Goal: Task Accomplishment & Management: Complete application form

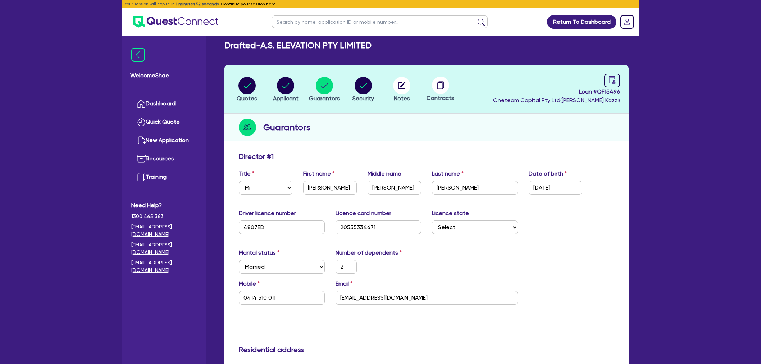
select select "MR"
select select "[GEOGRAPHIC_DATA]"
select select "MARRIED"
select select "PROPERTY"
select select "MORTGAGE"
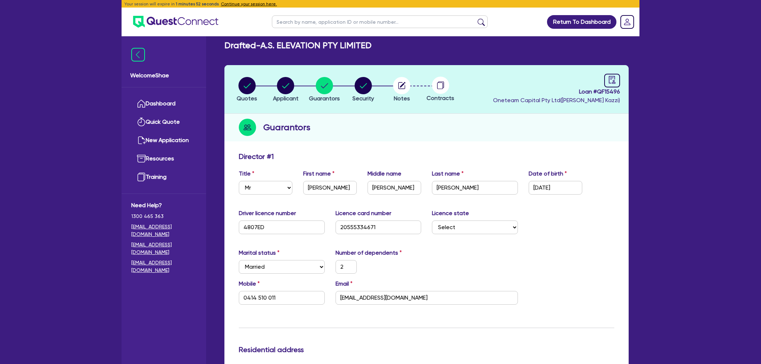
select select "INVESTMENT_PROPERTY_LOAN"
select select "VEHICLE_LOAN"
select select "MRS"
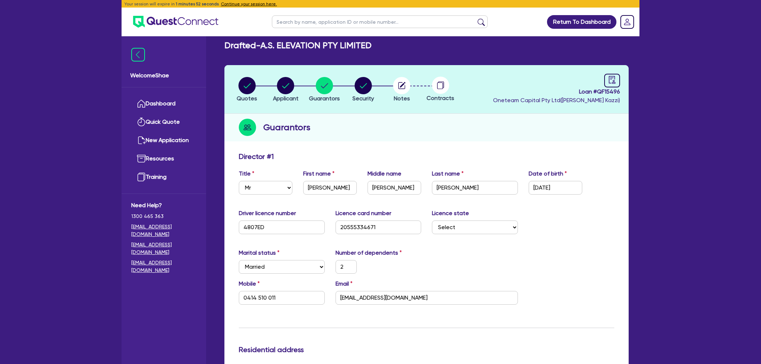
select select "[GEOGRAPHIC_DATA]"
select select "MARRIED"
click at [263, 191] on select "Select Mr Mrs Ms Miss Dr" at bounding box center [266, 188] width 54 height 14
select select "MRS"
click at [239, 181] on select "Select Mr Mrs Ms Miss Dr" at bounding box center [266, 188] width 54 height 14
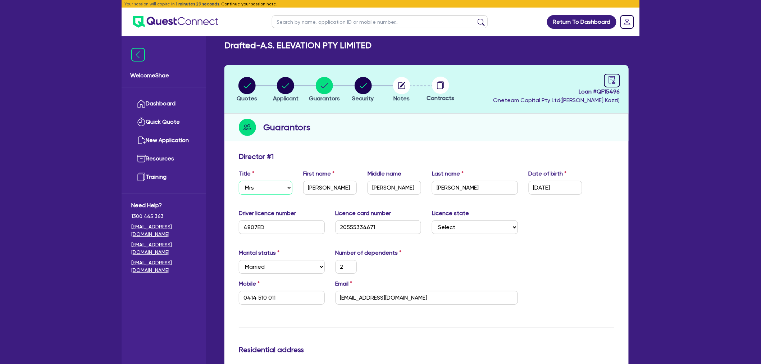
type input "2"
type input "0414 510 011"
type input "2,000,000"
type input "600,000"
type input "3,200"
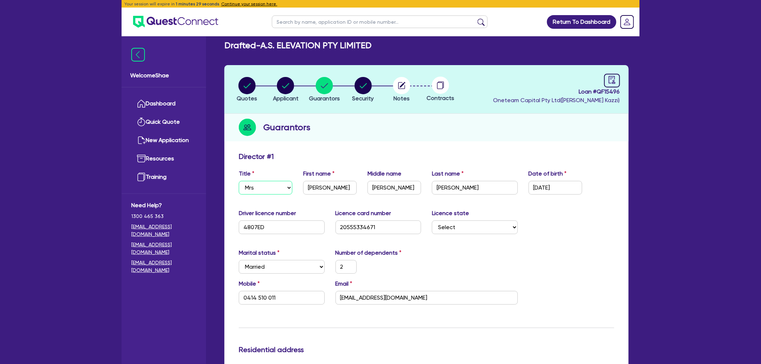
type input "250,000"
type input "1,400"
type input "200,000"
type input "1,350"
type input "45,000"
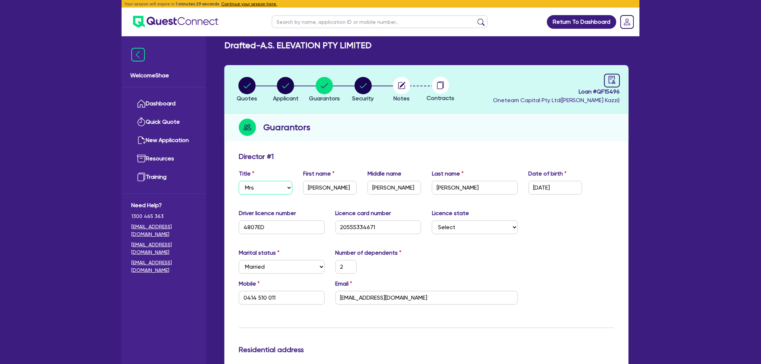
type input "39,000"
type input "2"
type input "0414510242"
type input "2"
type input "0414 510 242"
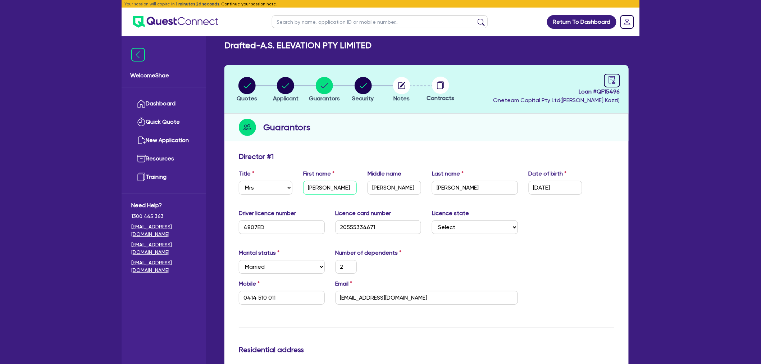
click at [319, 190] on input "[PERSON_NAME]" at bounding box center [330, 188] width 54 height 14
paste input "[PERSON_NAME]"
type input "[PERSON_NAME]"
type input "2"
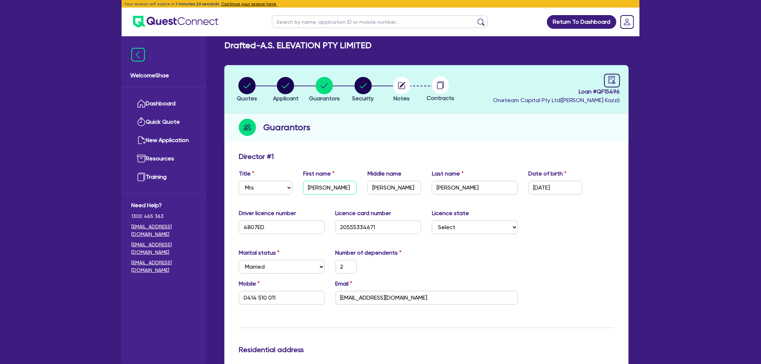
type input "0414 510 011"
type input "2,000,000"
type input "600,000"
type input "3,200"
type input "250,000"
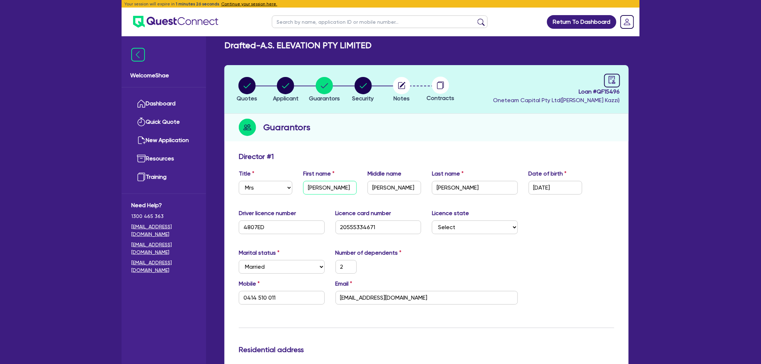
type input "1,400"
type input "200,000"
type input "1,350"
type input "45,000"
type input "39,000"
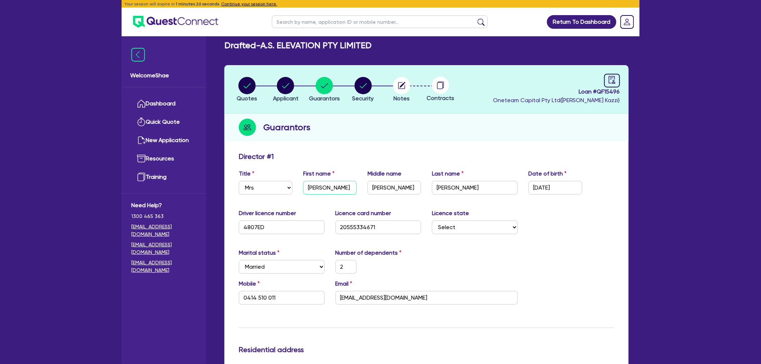
type input "2"
type input "0414510242"
type input "[PERSON_NAME]"
type input "2"
type input "0414 510 242"
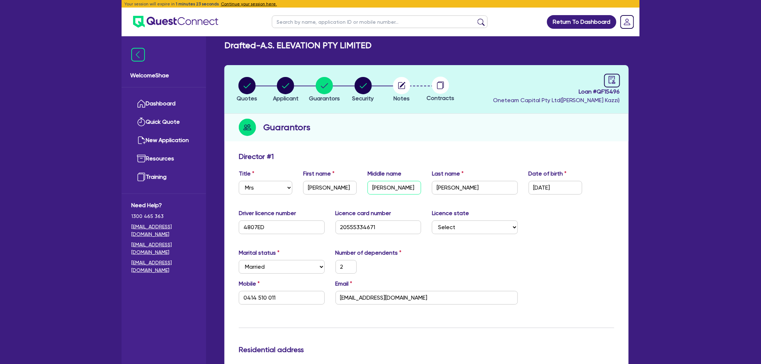
click at [385, 186] on input "[PERSON_NAME]" at bounding box center [395, 188] width 54 height 14
paste input "[PERSON_NAME]"
type input "[PERSON_NAME]"
type input "2"
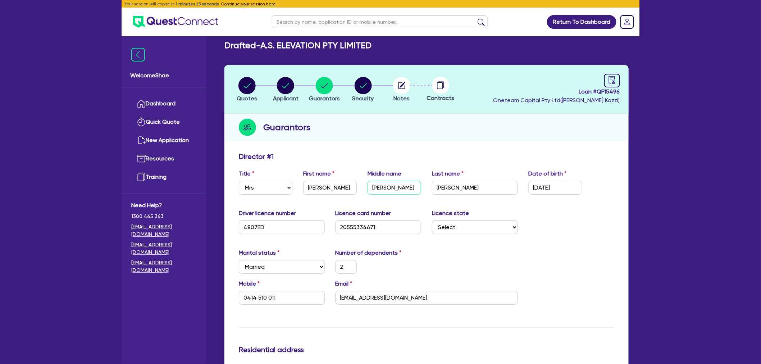
type input "0414 510 011"
type input "2,000,000"
type input "600,000"
type input "3,200"
type input "250,000"
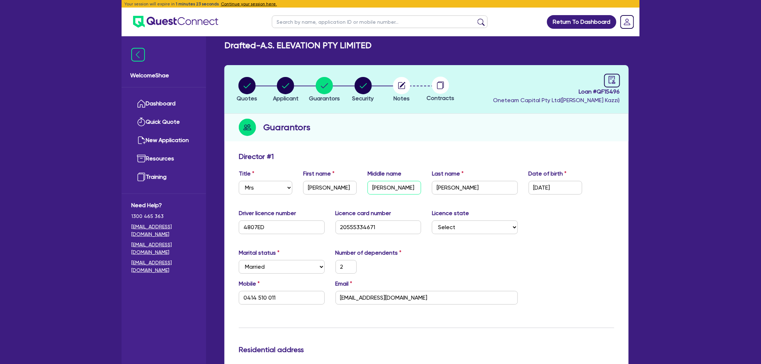
type input "1,400"
type input "200,000"
type input "1,350"
type input "45,000"
type input "39,000"
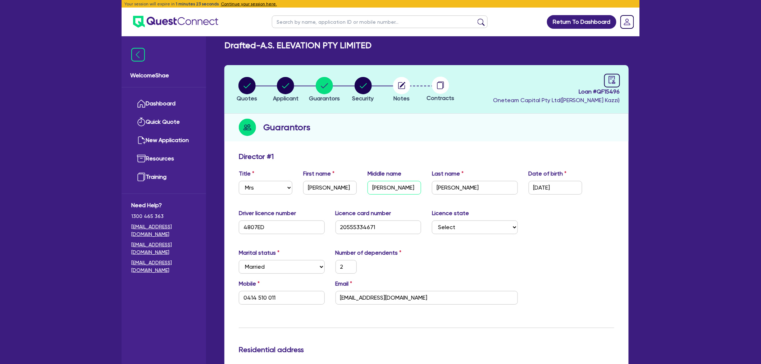
type input "2"
type input "0414510242"
type input "[PERSON_NAME]"
type input "2"
type input "0414 510 242"
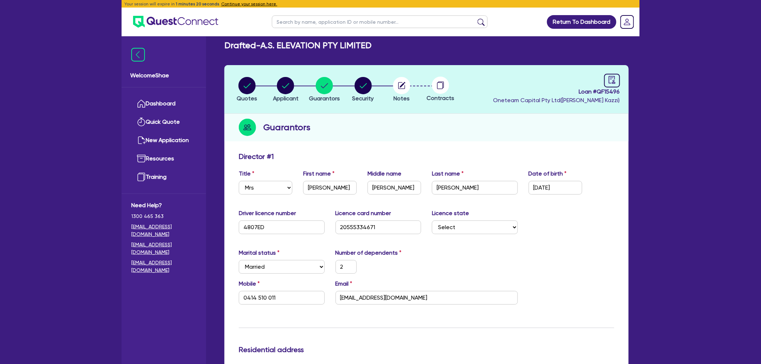
click at [560, 179] on div "Date of birth [DEMOGRAPHIC_DATA]" at bounding box center [556, 181] width 64 height 25
drag, startPoint x: 563, startPoint y: 182, endPoint x: 575, endPoint y: 185, distance: 12.1
click at [563, 182] on input "[DATE]" at bounding box center [556, 188] width 54 height 14
drag, startPoint x: 577, startPoint y: 185, endPoint x: 507, endPoint y: 186, distance: 69.5
click at [507, 186] on div "Title Select Mr Mrs Ms Miss Dr First name [PERSON_NAME] Middle name [PERSON_NAM…" at bounding box center [427, 184] width 386 height 31
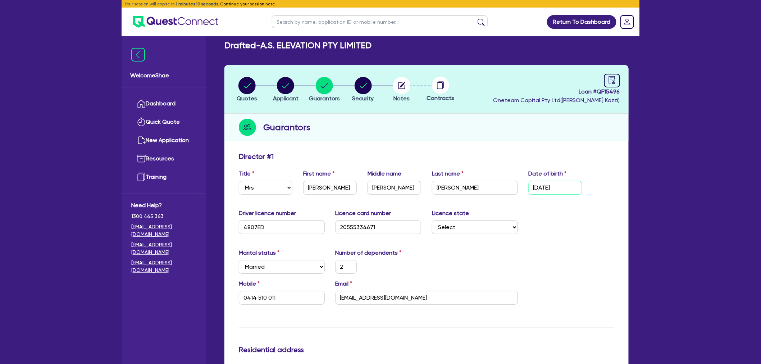
paste input "[DATE]"
type input "[DATE]"
type input "2"
type input "0414 510 011"
type input "2,000,000"
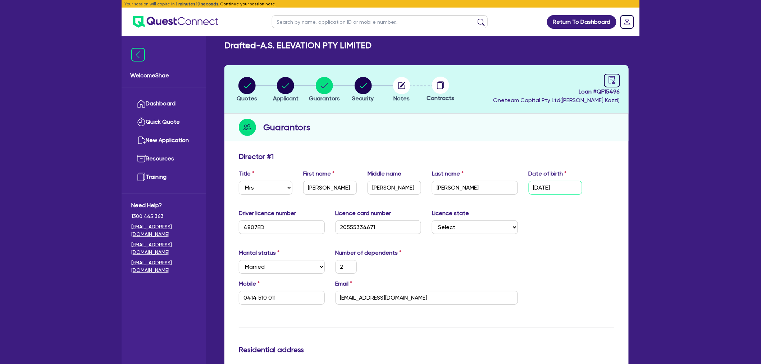
type input "600,000"
type input "3,200"
type input "250,000"
type input "1,400"
type input "200,000"
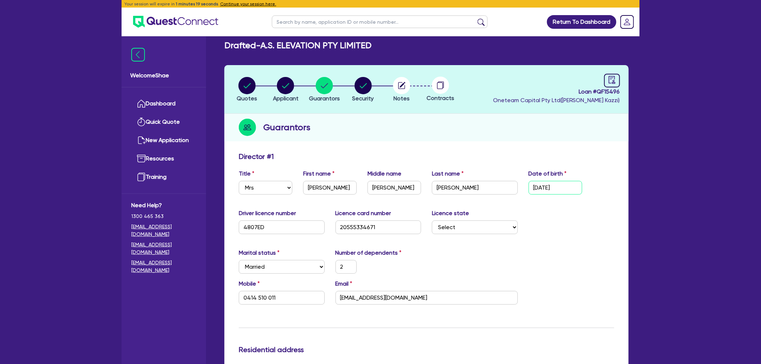
type input "1,350"
type input "45,000"
type input "39,000"
type input "2"
type input "0414510242"
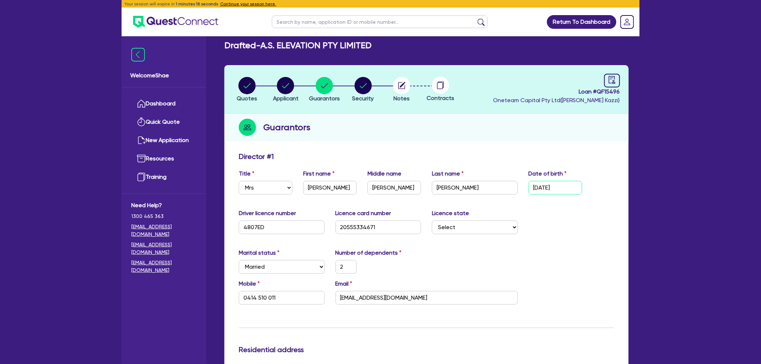
type input "[DATE]"
type input "2"
type input "0414 510 242"
click at [256, 227] on input "4807ED" at bounding box center [282, 228] width 86 height 14
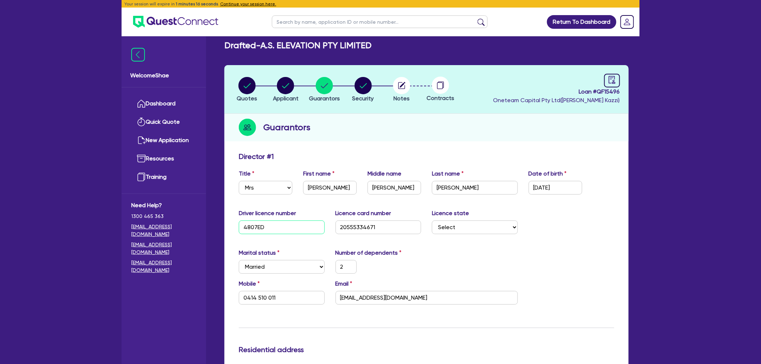
paste input "10603"
type input "10603D"
type input "2"
type input "0414 510 011"
type input "2,000,000"
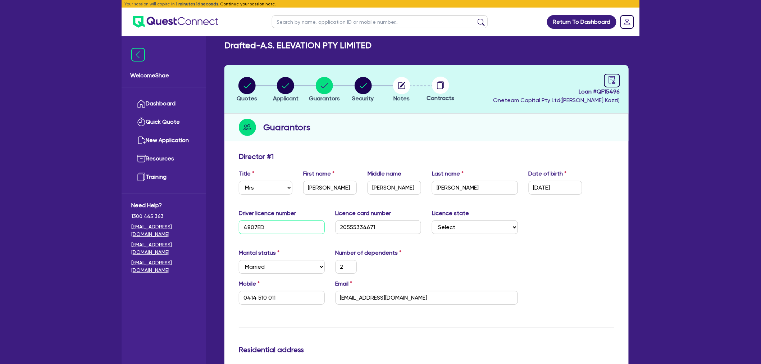
type input "600,000"
type input "3,200"
type input "250,000"
type input "1,400"
type input "200,000"
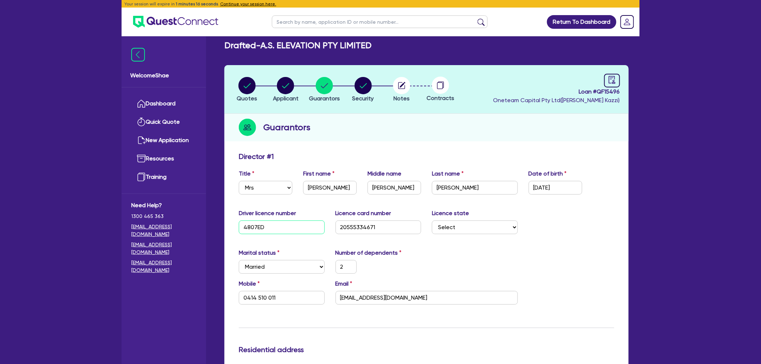
type input "1,350"
type input "45,000"
type input "39,000"
type input "2"
type input "0414510242"
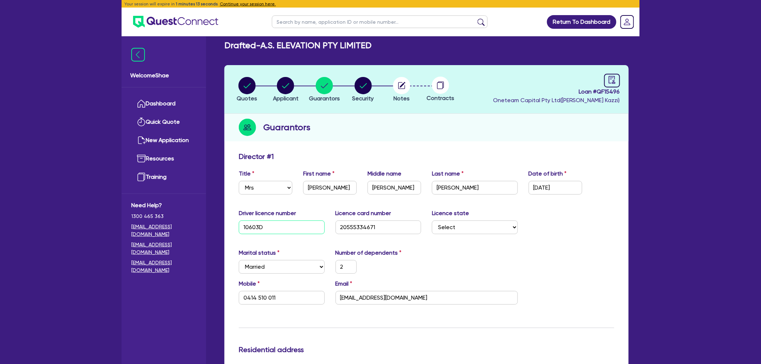
type input "10603D"
type input "2"
type input "0414 510 242"
click at [353, 229] on input "20555334671" at bounding box center [379, 228] width 86 height 14
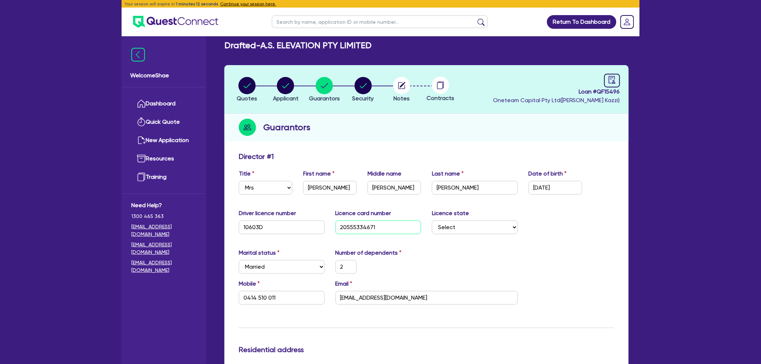
paste input "49641723"
type input "2049641723"
type input "2"
type input "0414 510 011"
type input "2,000,000"
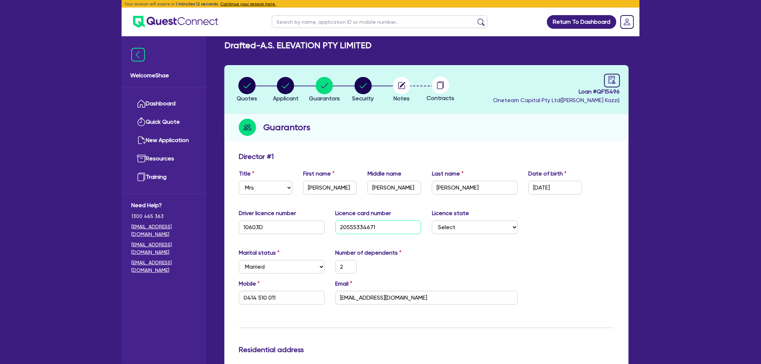
type input "600,000"
type input "3,200"
type input "250,000"
type input "1,400"
type input "200,000"
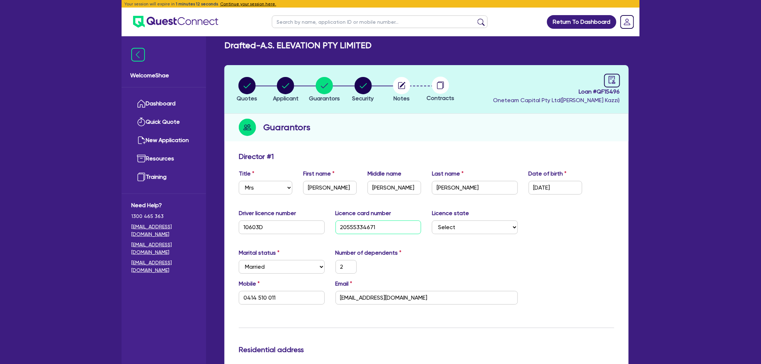
type input "1,350"
type input "45,000"
type input "39,000"
type input "2"
type input "0414510242"
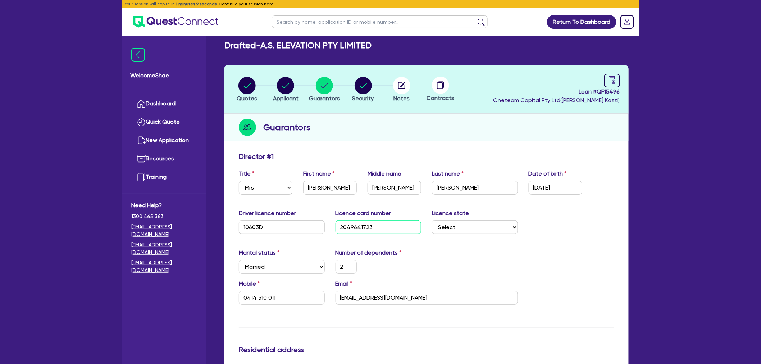
type input "2049641723"
type input "2"
type input "0414 510 242"
click at [261, 297] on input "0414 510 011" at bounding box center [282, 298] width 86 height 14
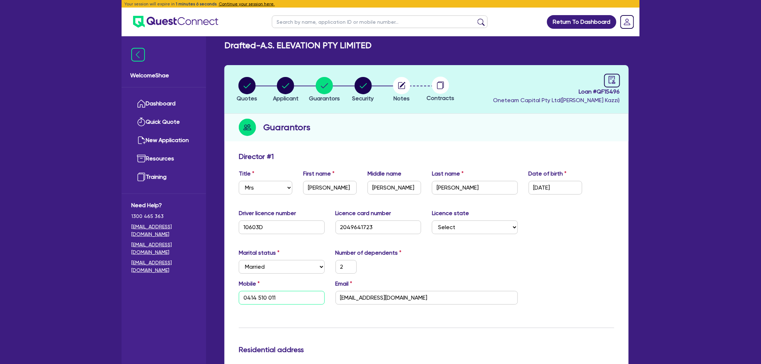
click at [261, 297] on input "0414 510 011" at bounding box center [282, 298] width 86 height 14
paste input "242"
type input "2"
type input "0414 510 242"
type input "2,000,000"
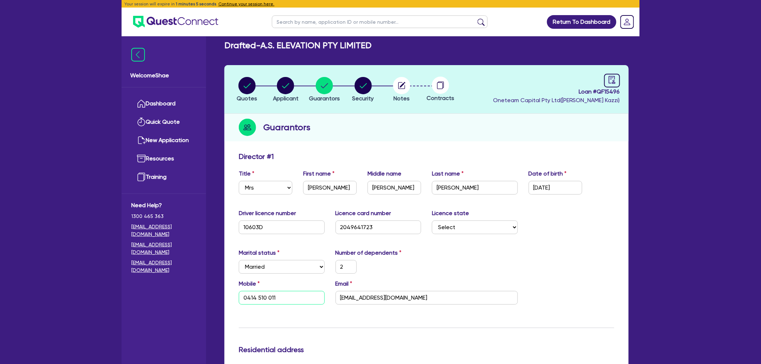
type input "600,000"
type input "3,200"
type input "250,000"
type input "1,400"
type input "200,000"
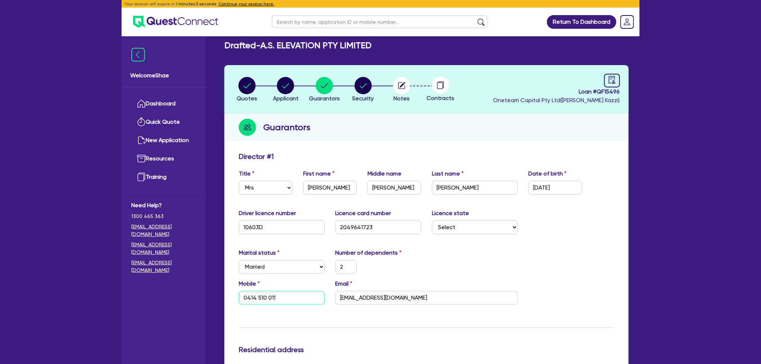
type input "1,350"
type input "45,000"
type input "39,000"
type input "2"
type input "0414510242"
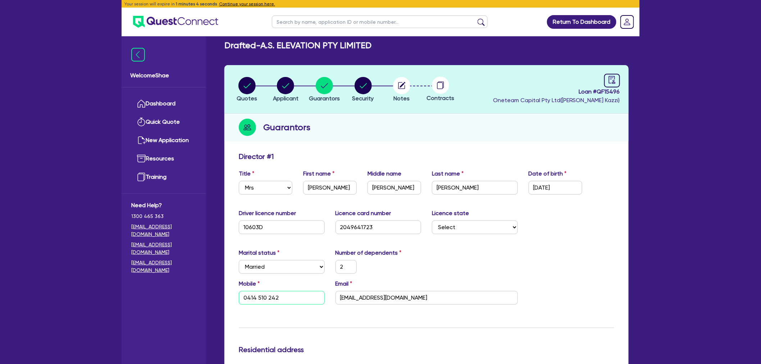
type input "0414 510 242"
type input "2"
type input "0414 510 242"
click at [385, 297] on input "[EMAIL_ADDRESS][DOMAIN_NAME]" at bounding box center [427, 298] width 182 height 14
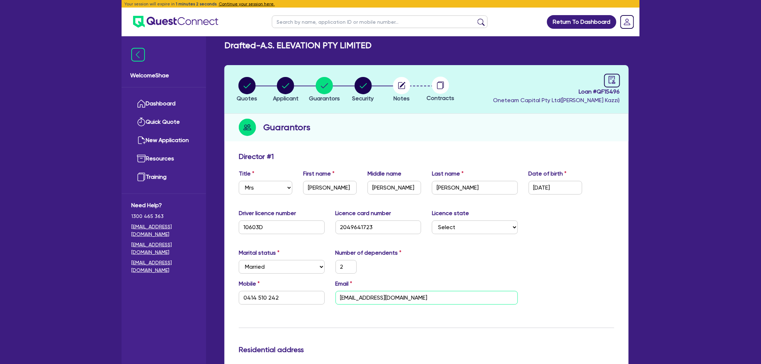
click at [385, 297] on input "[EMAIL_ADDRESS][DOMAIN_NAME]" at bounding box center [427, 298] width 182 height 14
paste input "[EMAIL_ADDRESS]"
type input "2"
type input "0414 510 242"
type input "[EMAIL_ADDRESS][DOMAIN_NAME]"
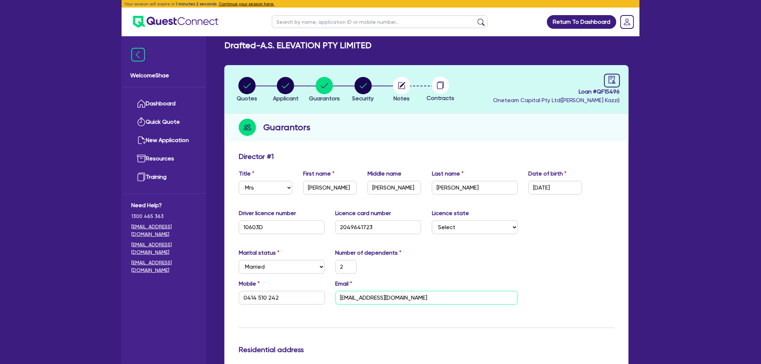
type input "2,000,000"
type input "600,000"
type input "3,200"
type input "250,000"
type input "1,400"
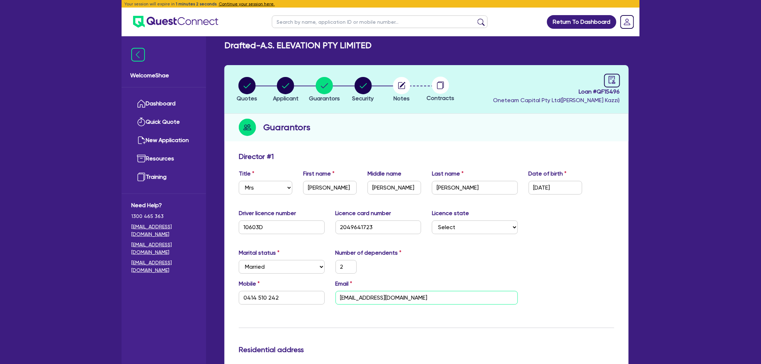
type input "200,000"
type input "1,350"
type input "45,000"
type input "39,000"
type input "2"
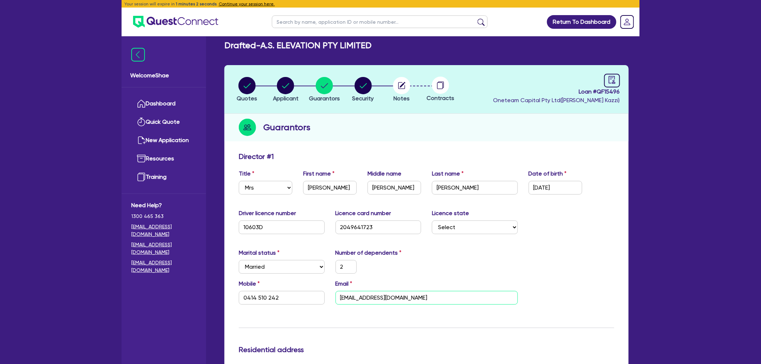
type input "0414510242"
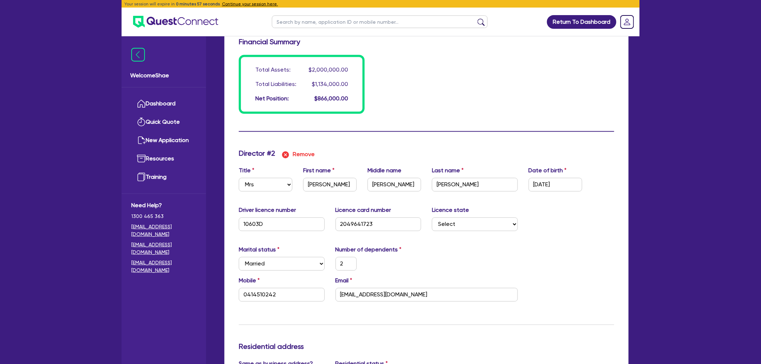
scroll to position [639, 0]
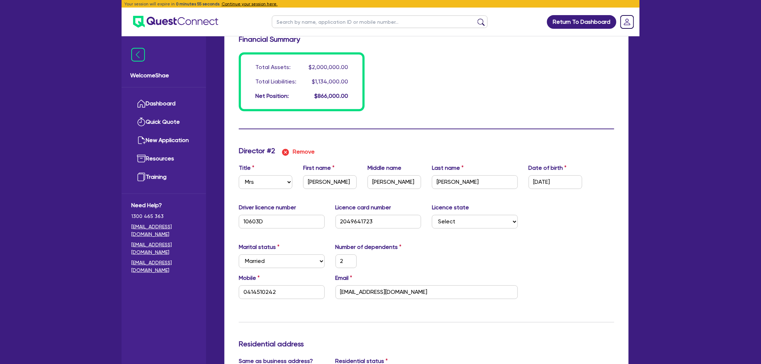
type input "[EMAIL_ADDRESS][DOMAIN_NAME]"
click at [287, 151] on img "button" at bounding box center [285, 152] width 9 height 9
type input "2"
type input "0414 510 242"
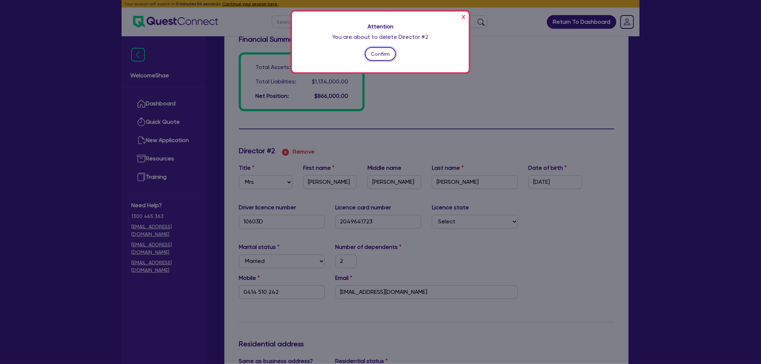
click at [376, 53] on button "Confirm" at bounding box center [380, 54] width 31 height 14
type input "2"
type input "0414510242"
type input "2000000"
type input "600000"
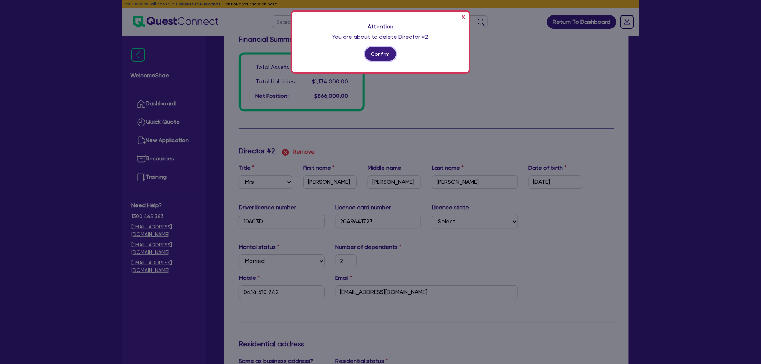
type input "3200"
type input "250000"
type input "1400"
type input "200000"
type input "1350"
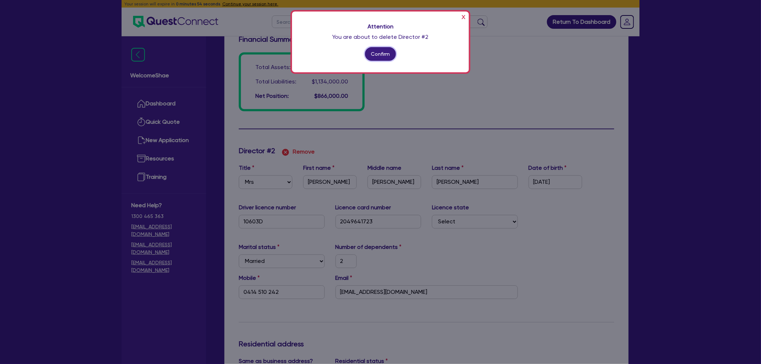
type input "45000"
type input "39000"
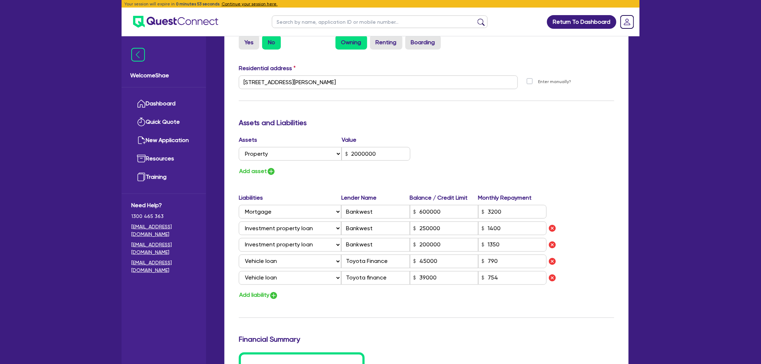
scroll to position [101, 0]
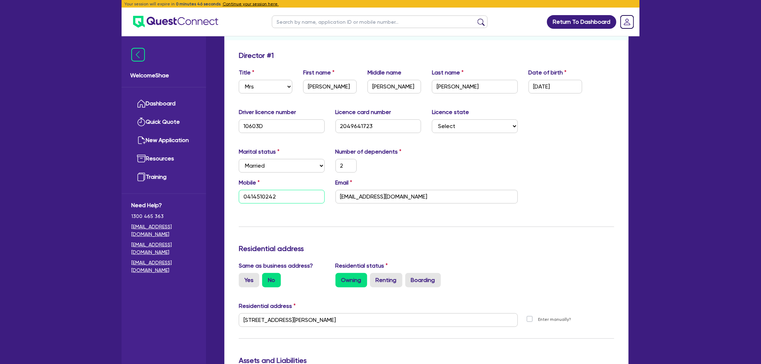
click at [285, 195] on input "0414510242" at bounding box center [282, 197] width 86 height 14
click at [400, 190] on input "[EMAIL_ADDRESS][DOMAIN_NAME]" at bounding box center [427, 197] width 182 height 14
click at [480, 182] on div "Email [EMAIL_ADDRESS][DOMAIN_NAME]" at bounding box center [426, 190] width 193 height 25
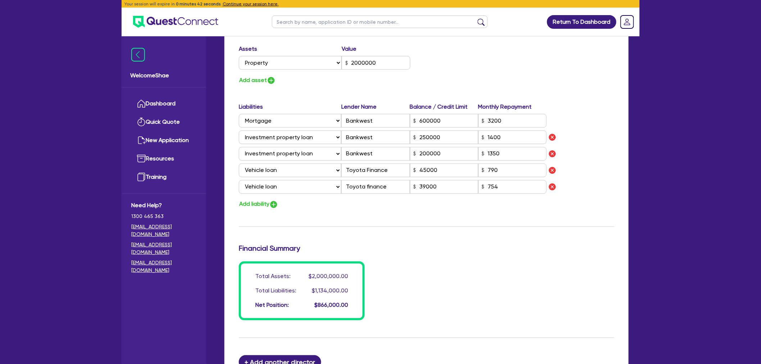
scroll to position [541, 0]
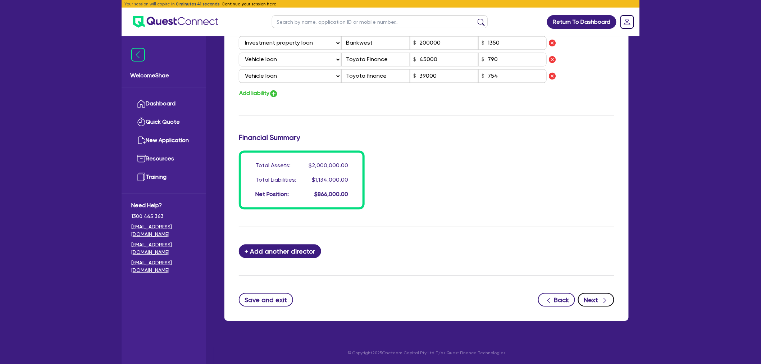
click at [599, 296] on button "Next" at bounding box center [596, 300] width 36 height 14
type input "2"
type input "0414 510 242"
type input "2,000,000"
type input "600,000"
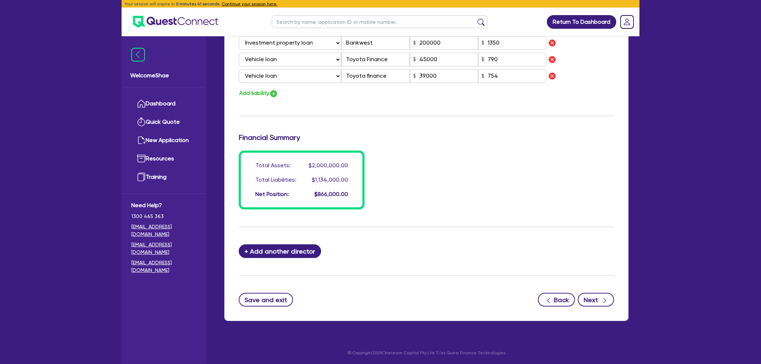
type input "3,200"
type input "250,000"
type input "1,400"
type input "200,000"
type input "1,350"
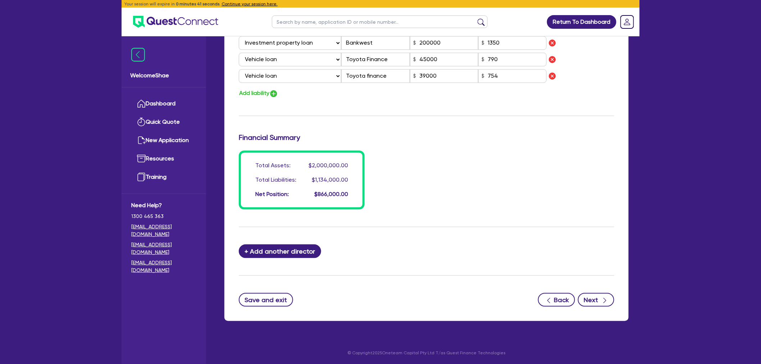
type input "45,000"
type input "39,000"
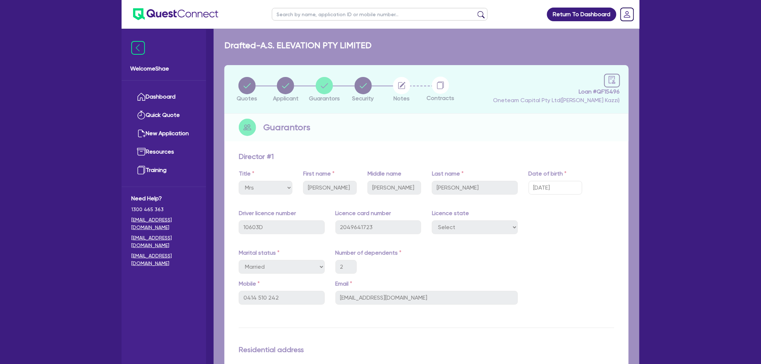
select select "CARS_AND_LIGHT_TRUCKS"
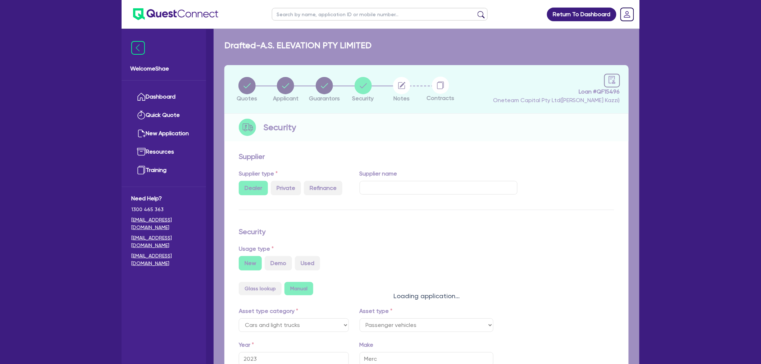
select select "PASSENGER_VEHICLES"
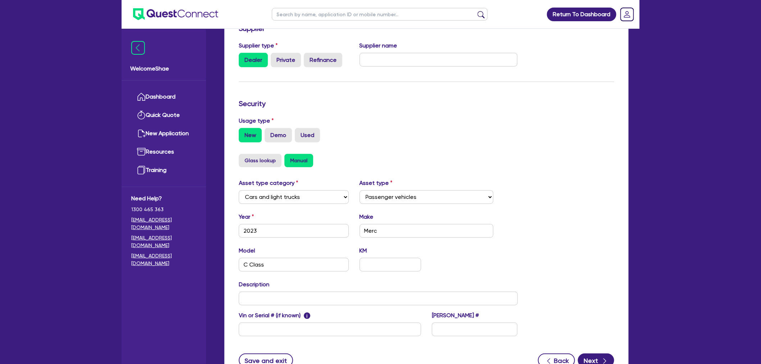
scroll to position [160, 0]
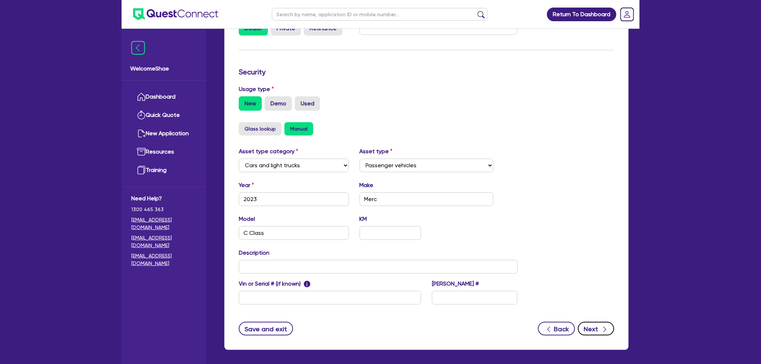
click at [602, 327] on icon "button" at bounding box center [605, 329] width 7 height 7
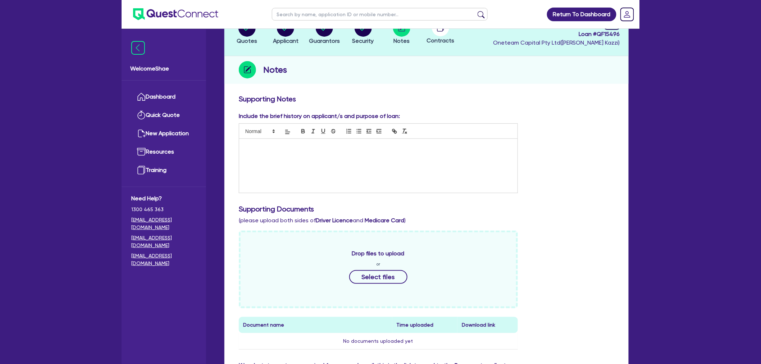
scroll to position [229, 0]
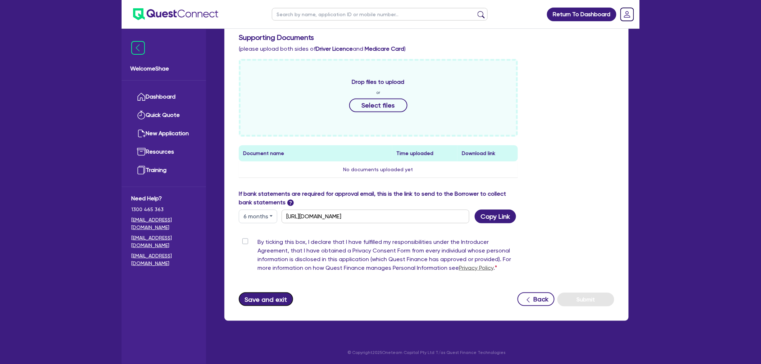
click at [249, 295] on button "Save and exit" at bounding box center [266, 300] width 54 height 14
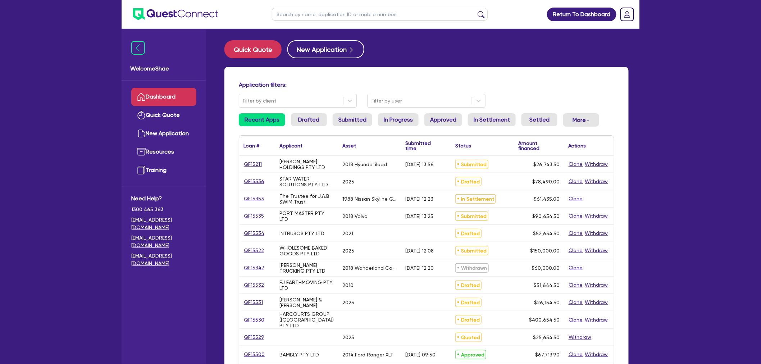
click at [310, 16] on input "text" at bounding box center [380, 14] width 216 height 13
type input "elevation"
click at [476, 11] on button "submit" at bounding box center [482, 16] width 12 height 10
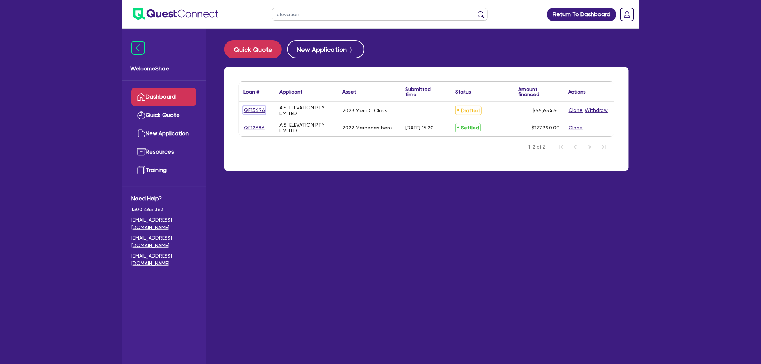
click at [245, 109] on link "QF15496" at bounding box center [255, 110] width 22 height 8
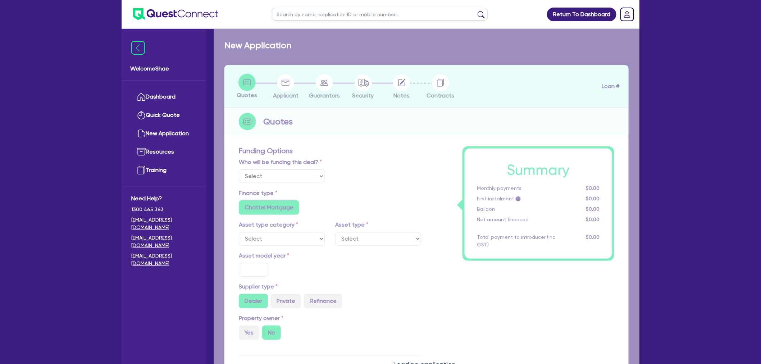
select select "Other"
select select "CARS_AND_LIGHT_TRUCKS"
type input "2023"
radio input "true"
type input "56,000"
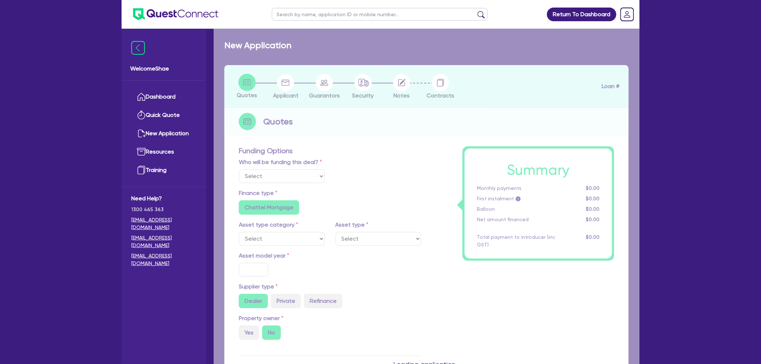
type input "5"
type input "2,832.73"
type input "17"
radio input "true"
radio input "false"
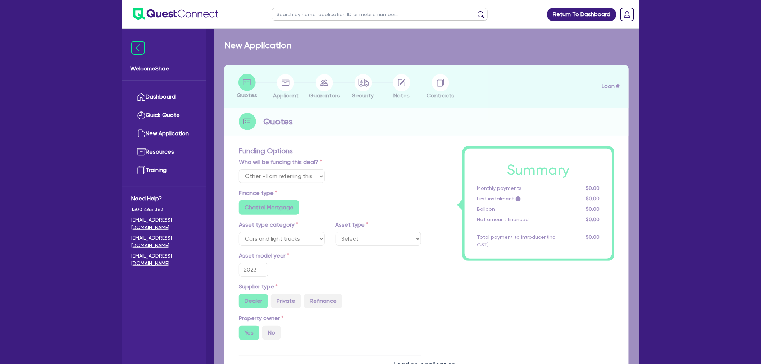
select select "PASSENGER_VEHICLES"
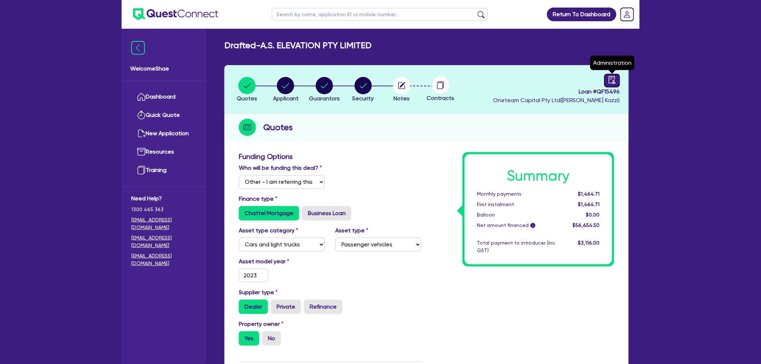
click at [613, 78] on icon "audit" at bounding box center [612, 80] width 8 height 8
select select "DRAFTED_NEW"
select select "Other"
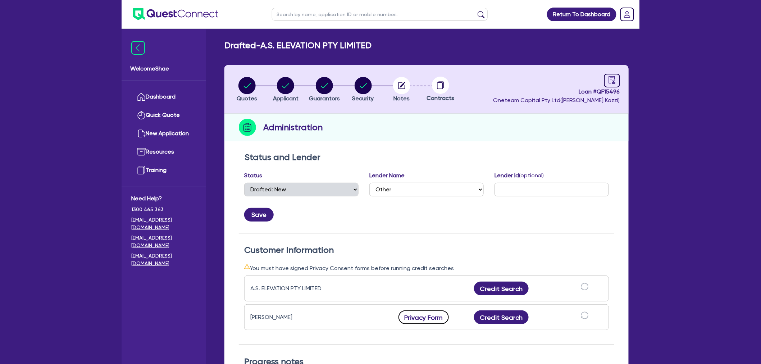
click at [433, 317] on button "Privacy Form" at bounding box center [424, 318] width 50 height 14
click at [169, 94] on link "Dashboard" at bounding box center [163, 97] width 65 height 18
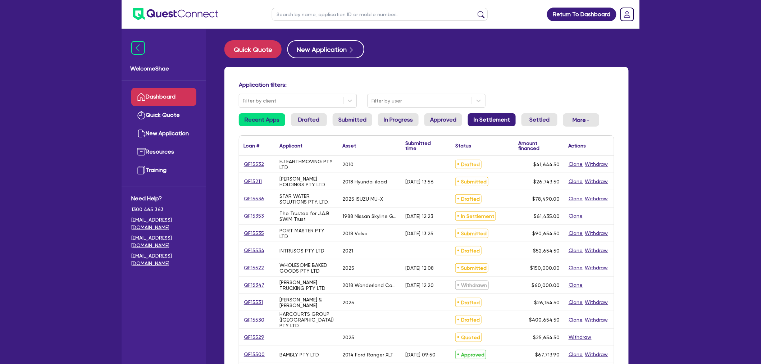
click at [488, 113] on link "In Settlement" at bounding box center [492, 119] width 48 height 13
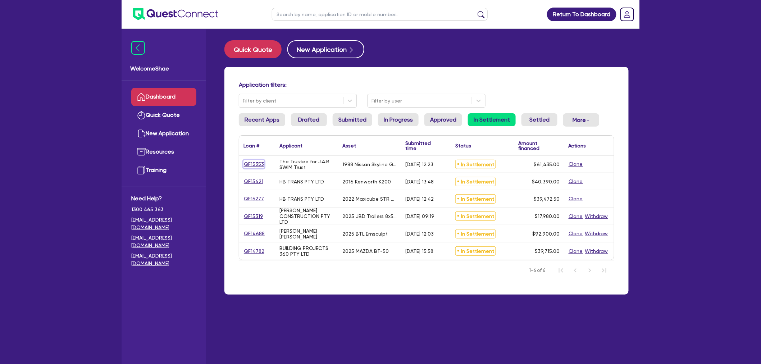
click at [260, 163] on link "QF15353" at bounding box center [254, 164] width 21 height 8
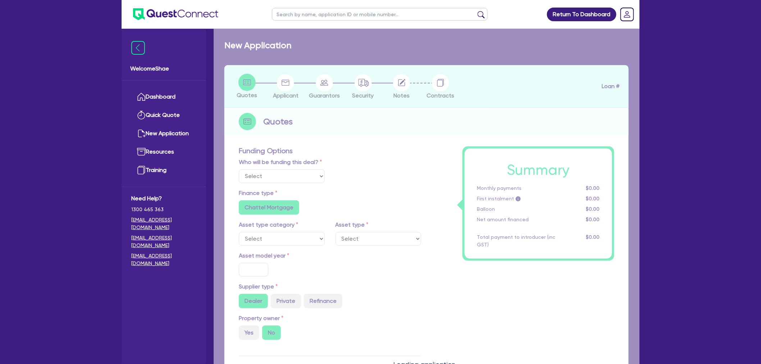
select select "Quest Finance - Own Book"
select select "CARS_AND_LIGHT_TRUCKS"
type input "1988"
radio input "false"
radio input "true"
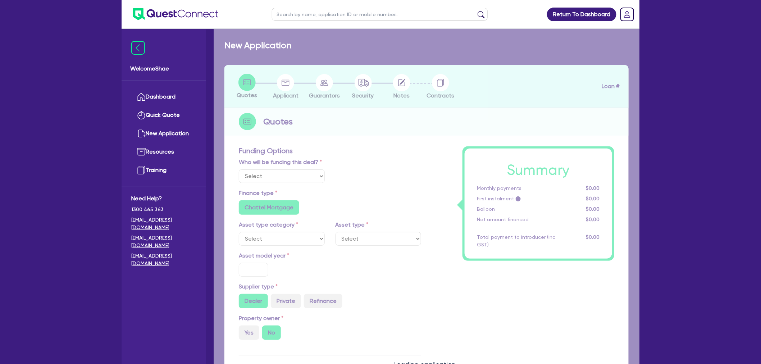
radio input "true"
type input "61,435"
type input "30"
type input "18,430.5"
type input "6"
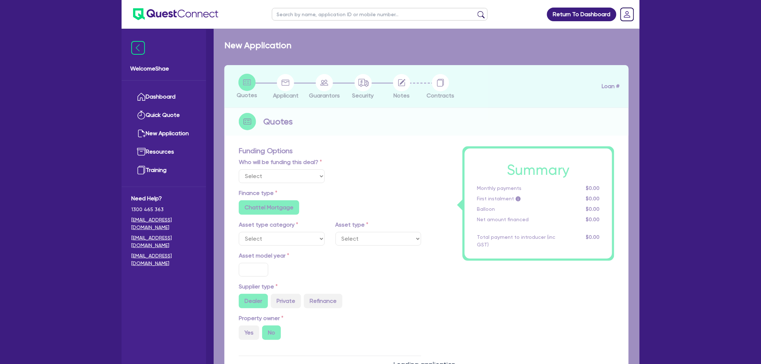
type input "3,686.1"
type input "17.95"
type input "300"
select select "PASSENGER_VEHICLES"
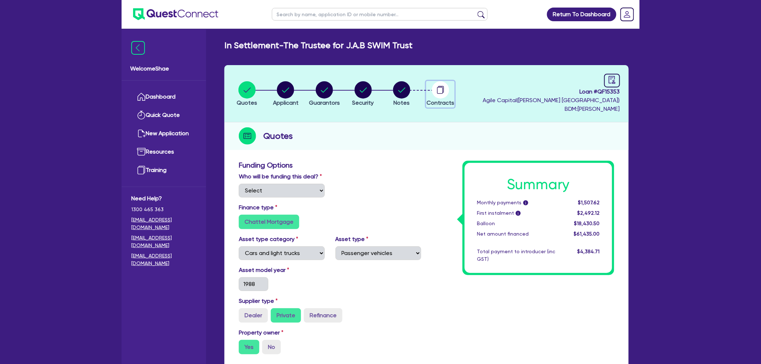
click at [440, 85] on circle "button" at bounding box center [440, 89] width 17 height 17
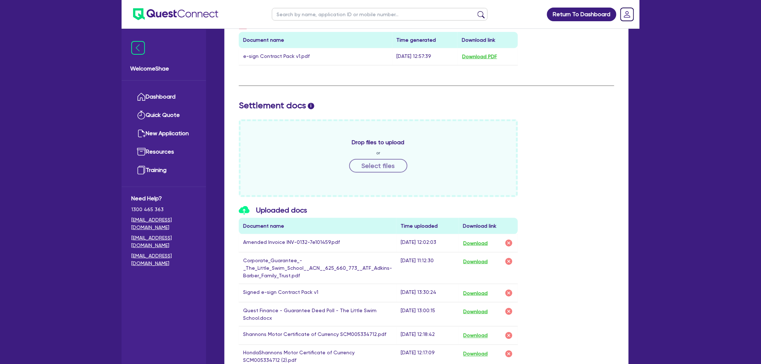
scroll to position [440, 0]
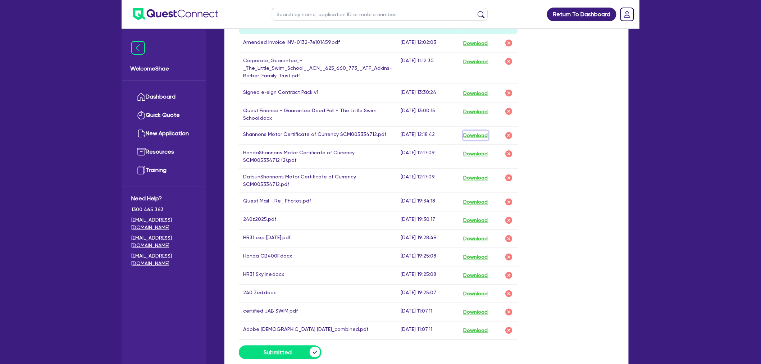
click at [472, 137] on button "Download" at bounding box center [475, 135] width 25 height 9
click at [476, 137] on button "Download" at bounding box center [475, 135] width 25 height 9
click at [486, 150] on button "Download" at bounding box center [475, 153] width 25 height 9
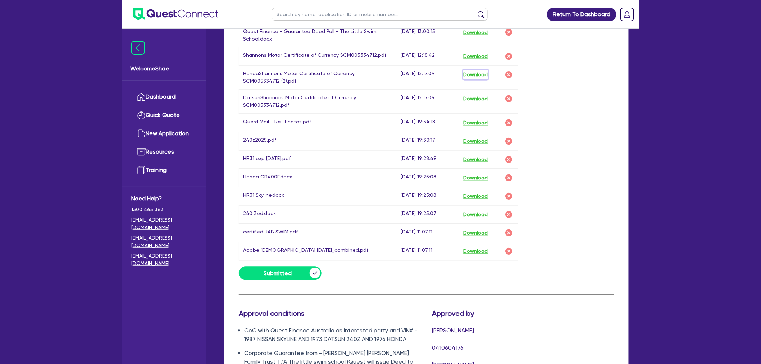
scroll to position [520, 0]
click at [483, 142] on button "Download" at bounding box center [475, 140] width 25 height 9
click at [473, 157] on button "Download" at bounding box center [475, 158] width 25 height 9
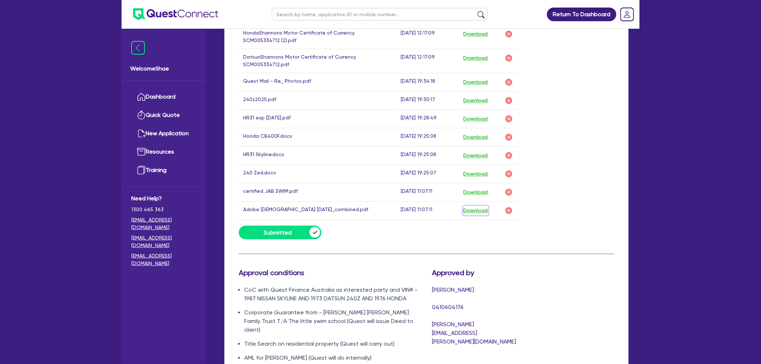
click at [482, 211] on button "Download" at bounding box center [475, 210] width 25 height 9
click at [482, 173] on button "Download" at bounding box center [475, 173] width 25 height 9
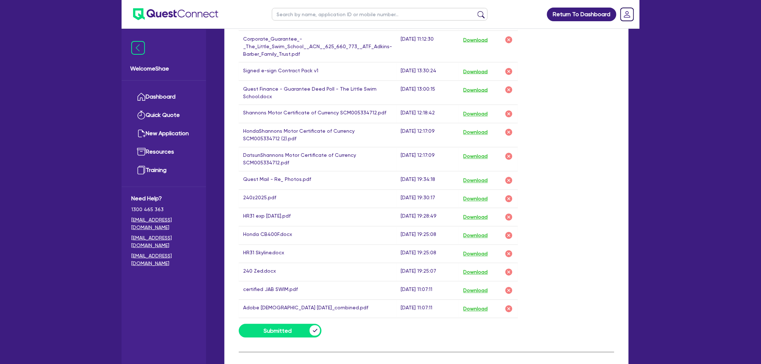
scroll to position [400, 0]
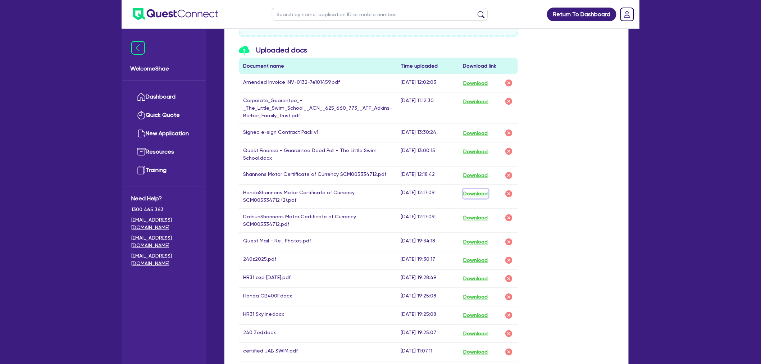
click at [465, 193] on button "Download" at bounding box center [475, 193] width 25 height 9
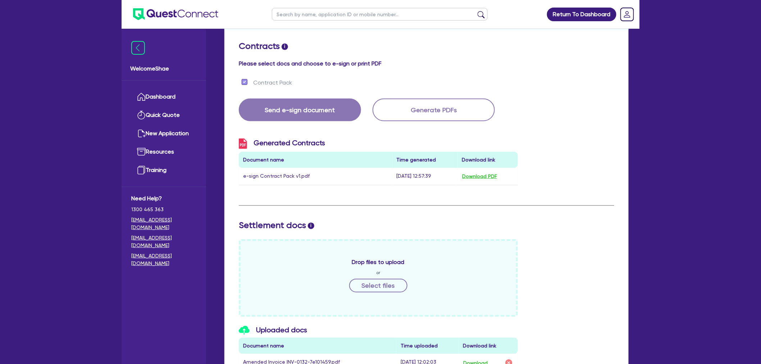
scroll to position [0, 0]
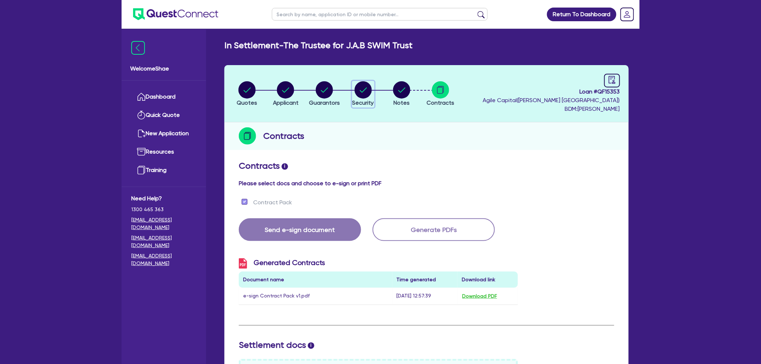
click at [355, 88] on icon "button" at bounding box center [363, 89] width 17 height 17
select select "CARS_AND_LIGHT_TRUCKS"
select select "PASSENGER_VEHICLES"
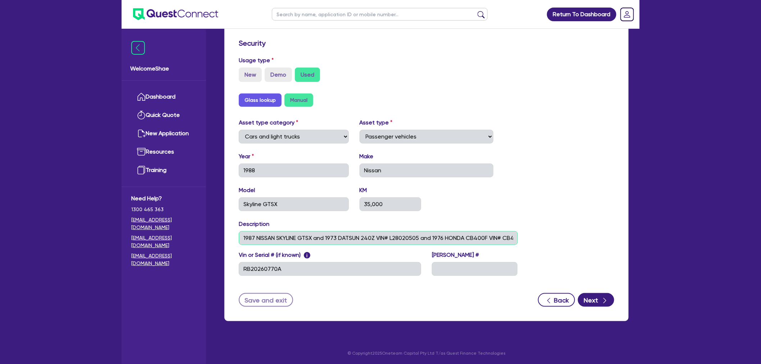
scroll to position [0, 33]
drag, startPoint x: 473, startPoint y: 236, endPoint x: 512, endPoint y: 238, distance: 39.3
click at [512, 238] on input "1987 NISSAN SKYLINE GTSX and 1973 DATSUN 240Z VIN# L28020505 and 1976 HONDA CB4…" at bounding box center [378, 238] width 279 height 14
click at [502, 235] on input "1987 NISSAN SKYLINE GTSX and 1973 DATSUN 240Z VIN# L28020505 and 1976 HONDA CB4…" at bounding box center [378, 238] width 279 height 14
click at [490, 235] on input "1987 NISSAN SKYLINE GTSX and 1973 DATSUN 240Z VIN# L28020505 and 1976 HONDA CB4…" at bounding box center [378, 238] width 279 height 14
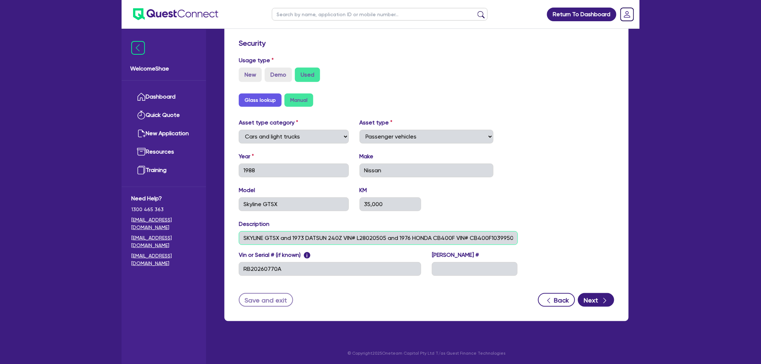
click at [498, 234] on input "1987 NISSAN SKYLINE GTSX and 1973 DATSUN 240Z VIN# L28020505 and 1976 HONDA CB4…" at bounding box center [378, 238] width 279 height 14
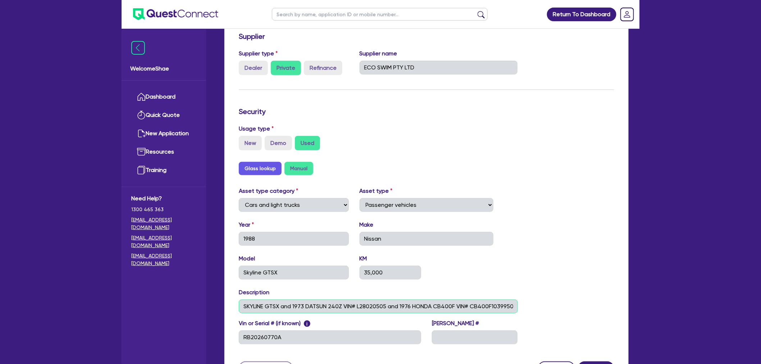
scroll to position [0, 0]
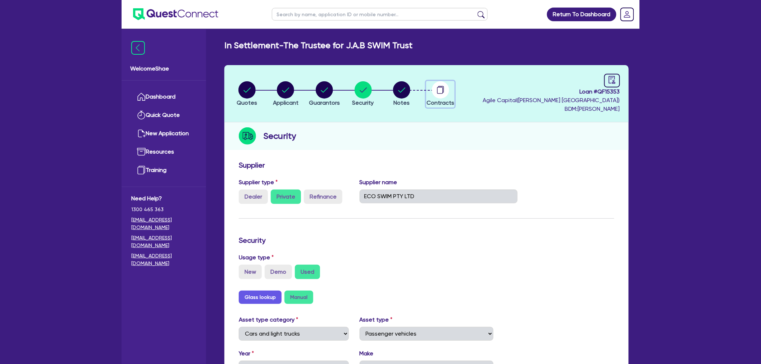
click at [449, 90] on circle "button" at bounding box center [440, 89] width 17 height 17
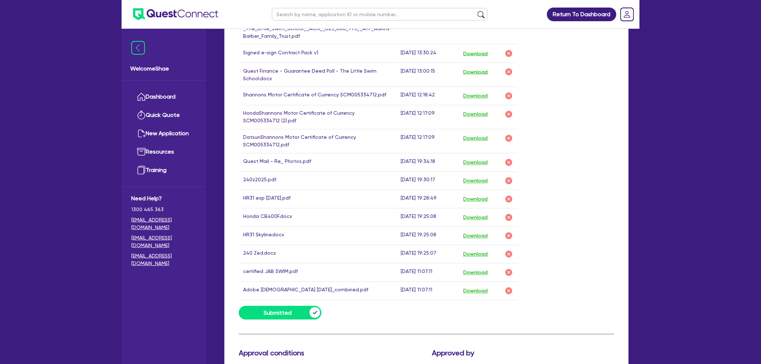
scroll to position [440, 0]
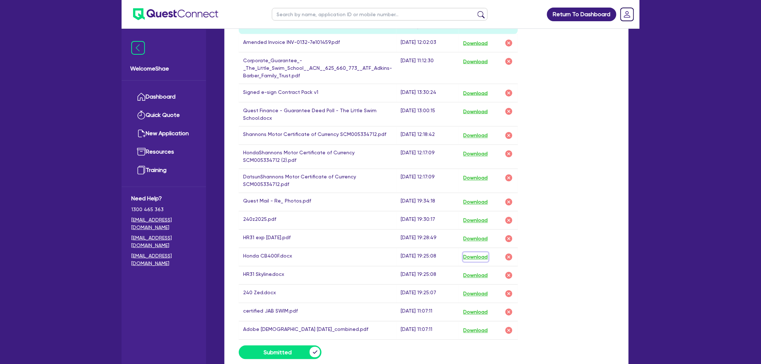
click at [479, 257] on button "Download" at bounding box center [475, 257] width 25 height 9
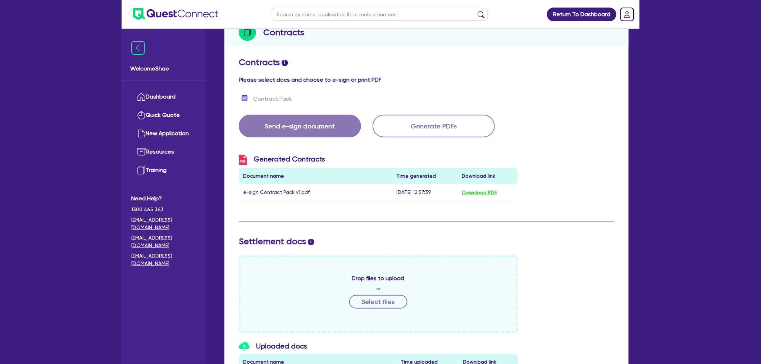
scroll to position [120, 0]
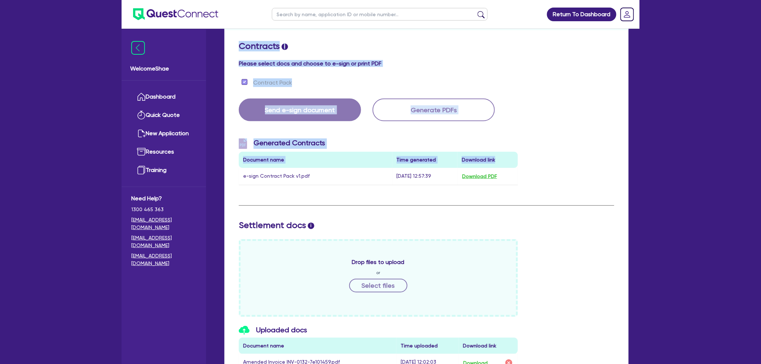
drag, startPoint x: 506, startPoint y: 159, endPoint x: 235, endPoint y: 41, distance: 294.9
click at [235, 41] on div "Contracts i Please select docs and choose to e-sign or print PDF" at bounding box center [427, 55] width 386 height 29
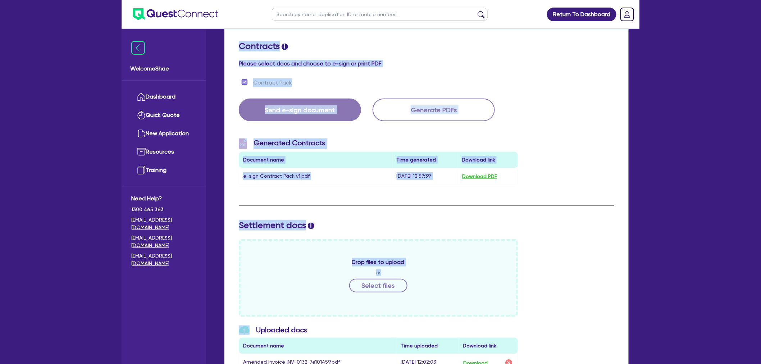
drag, startPoint x: 236, startPoint y: 45, endPoint x: 531, endPoint y: 308, distance: 395.1
click at [531, 308] on div "Drop files to upload or Select files" at bounding box center [427, 278] width 386 height 78
drag, startPoint x: 531, startPoint y: 308, endPoint x: 228, endPoint y: 50, distance: 397.7
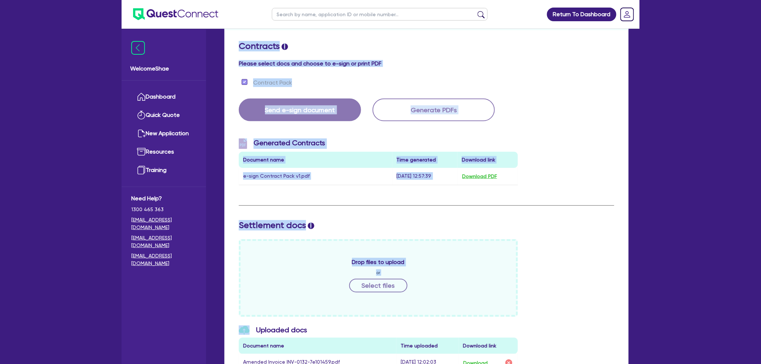
drag, startPoint x: 233, startPoint y: 42, endPoint x: 542, endPoint y: 253, distance: 373.5
click at [542, 253] on div "Drop files to upload or Select files" at bounding box center [427, 278] width 386 height 78
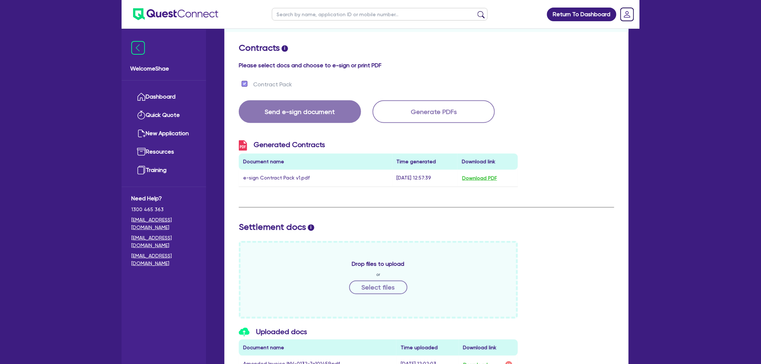
scroll to position [0, 0]
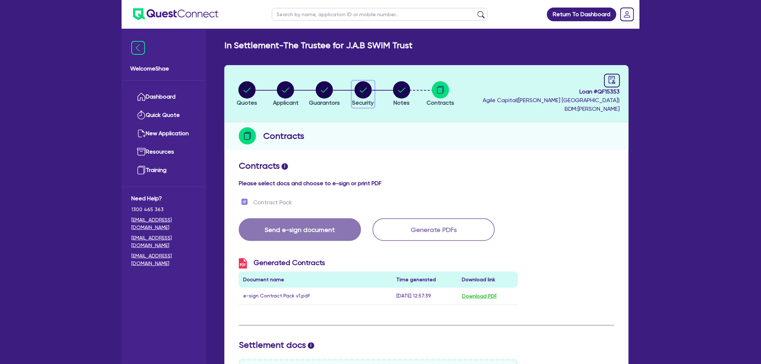
click at [365, 87] on circle "button" at bounding box center [363, 89] width 17 height 17
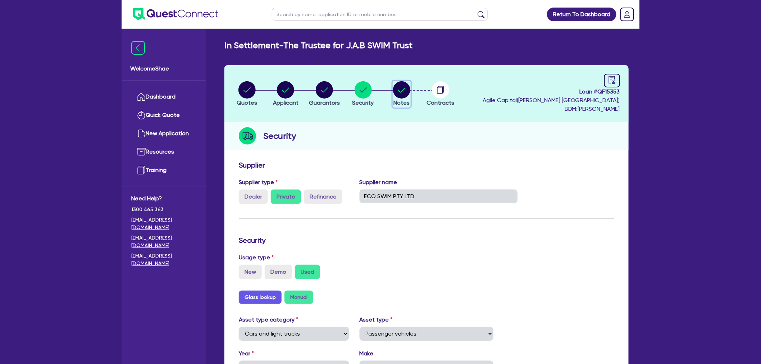
drag, startPoint x: 400, startPoint y: 87, endPoint x: 403, endPoint y: 92, distance: 6.3
click at [400, 87] on circle "button" at bounding box center [401, 89] width 17 height 17
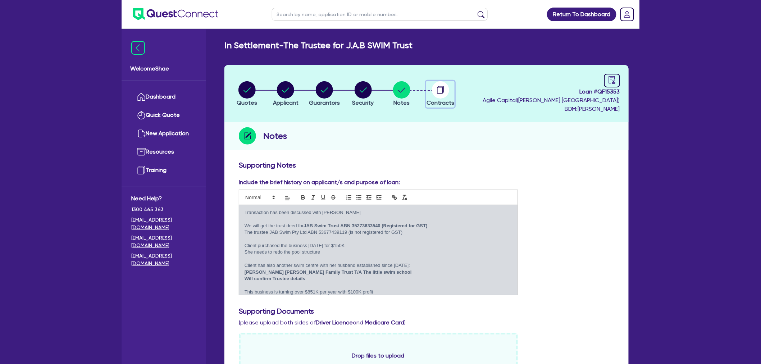
click at [440, 94] on circle "button" at bounding box center [440, 89] width 17 height 17
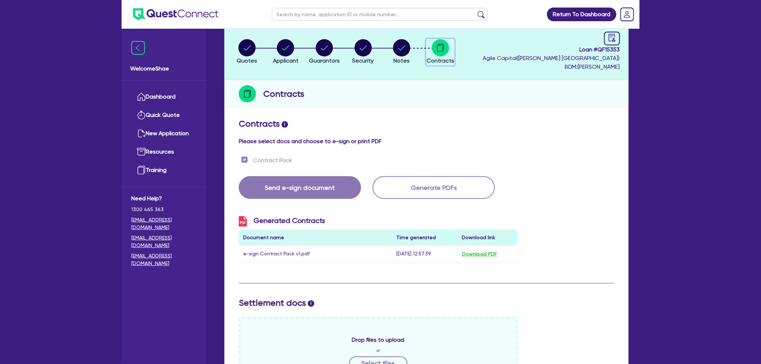
scroll to position [240, 0]
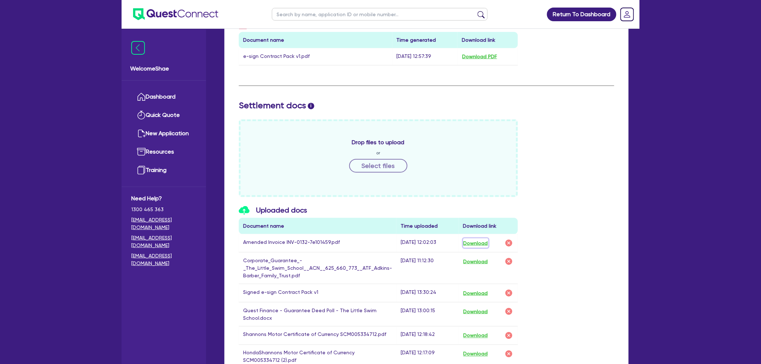
click at [472, 240] on button "Download" at bounding box center [475, 243] width 25 height 9
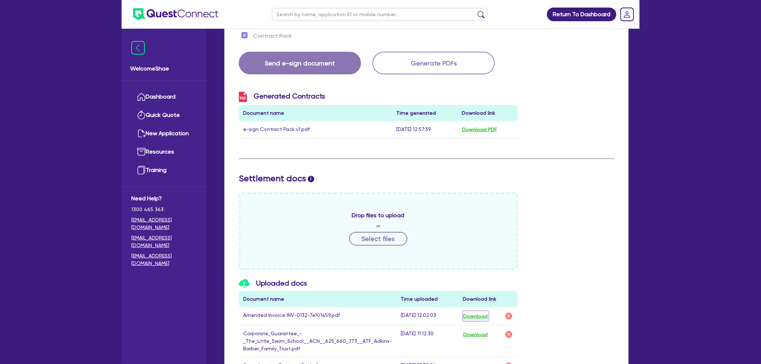
scroll to position [0, 0]
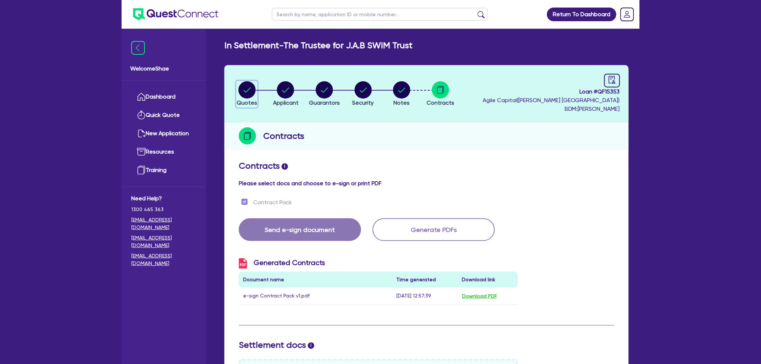
click at [250, 88] on icon "button" at bounding box center [247, 89] width 7 height 5
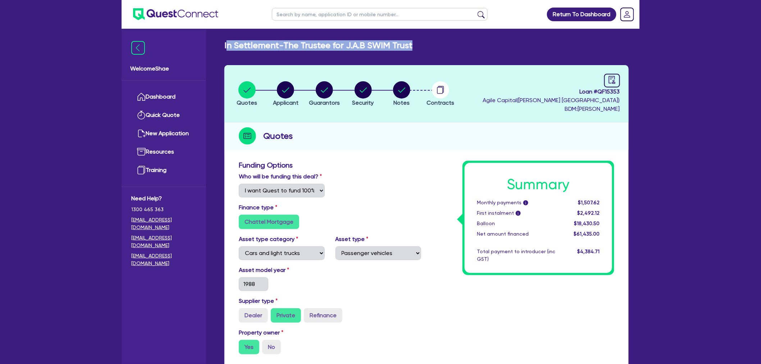
drag, startPoint x: 246, startPoint y: 45, endPoint x: 448, endPoint y: 41, distance: 202.6
click at [448, 41] on div "In Settlement - The Trustee for J.A.B SWIM Trust" at bounding box center [426, 45] width 415 height 10
click at [444, 42] on div "In Settlement - The Trustee for J.A.B SWIM Trust" at bounding box center [426, 45] width 415 height 10
